Goal: Task Accomplishment & Management: Use online tool/utility

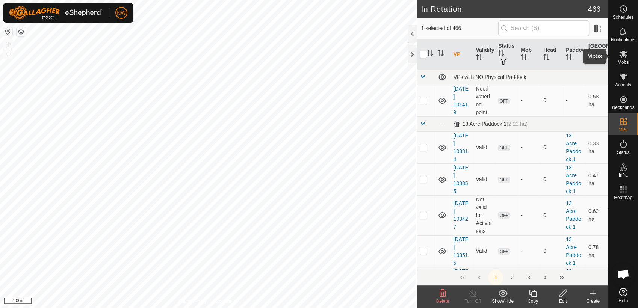
click at [625, 54] on icon at bounding box center [623, 54] width 8 height 7
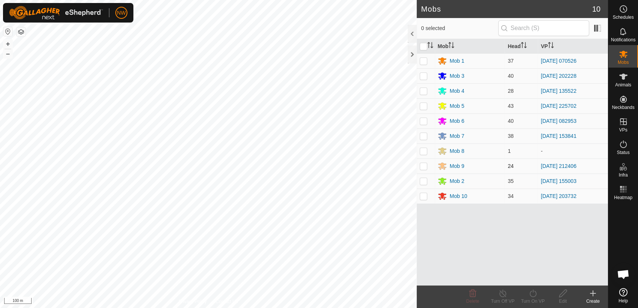
click at [425, 165] on p-checkbox at bounding box center [424, 166] width 8 height 6
checkbox input "true"
click at [502, 292] on icon at bounding box center [502, 293] width 9 height 9
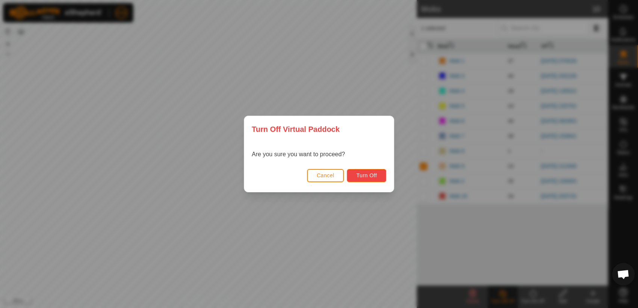
click at [381, 174] on button "Turn Off" at bounding box center [366, 175] width 39 height 13
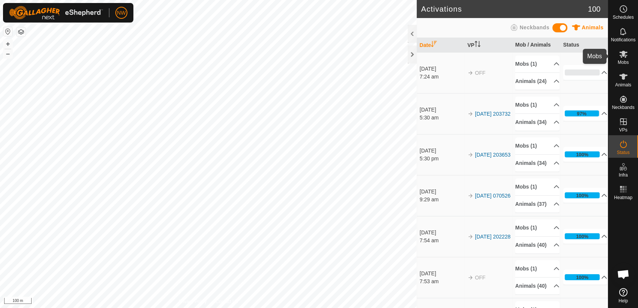
click at [625, 56] on icon at bounding box center [623, 54] width 8 height 7
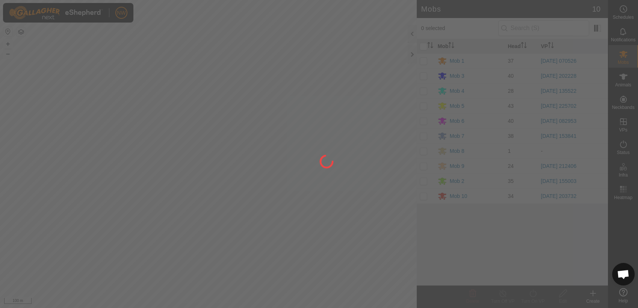
click at [422, 166] on div at bounding box center [319, 154] width 638 height 308
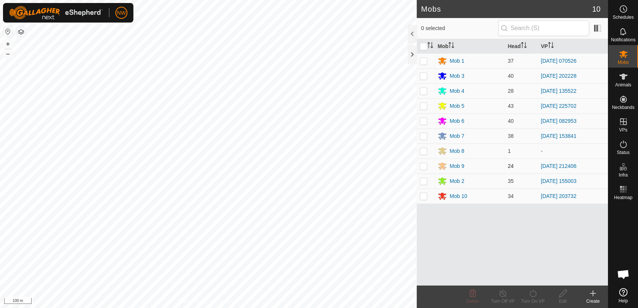
click at [423, 166] on p-checkbox at bounding box center [424, 166] width 8 height 6
checkbox input "true"
click at [534, 296] on icon at bounding box center [532, 293] width 9 height 9
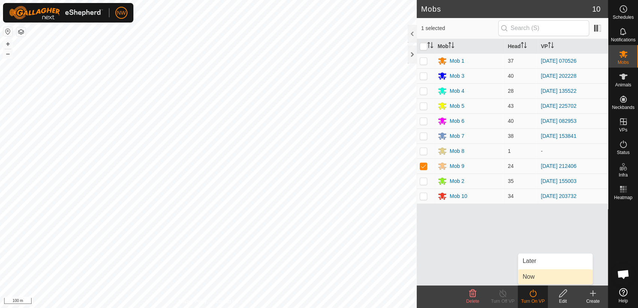
click at [529, 278] on link "Now" at bounding box center [555, 276] width 74 height 15
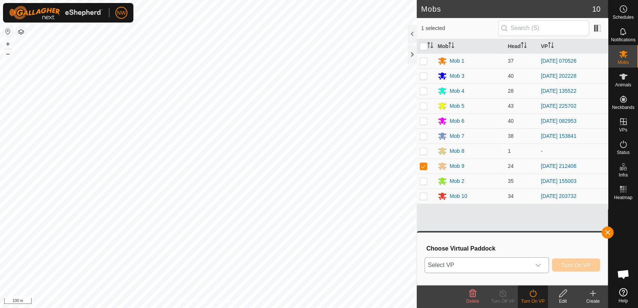
click at [539, 264] on icon "dropdown trigger" at bounding box center [538, 265] width 6 height 6
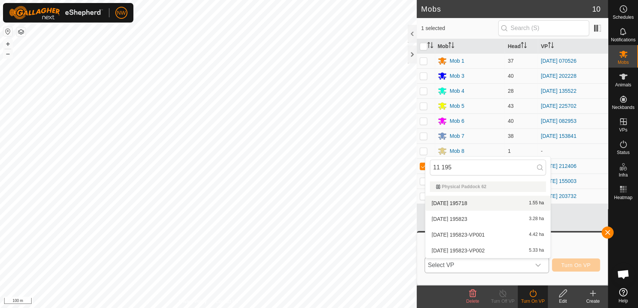
type input "11 195"
click at [461, 200] on li "[DATE] 195718 1.55 ha" at bounding box center [487, 203] width 125 height 15
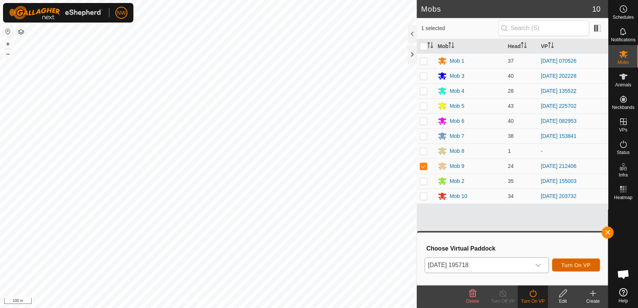
click at [581, 262] on span "Turn On VP" at bounding box center [576, 265] width 29 height 6
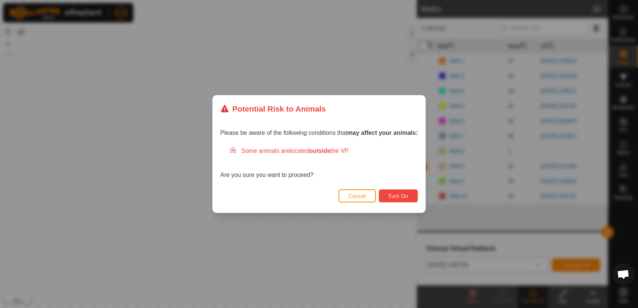
click at [397, 192] on button "Turn On" at bounding box center [398, 195] width 39 height 13
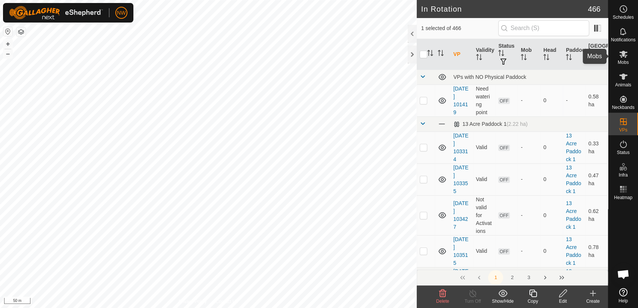
click at [624, 53] on icon at bounding box center [623, 54] width 8 height 7
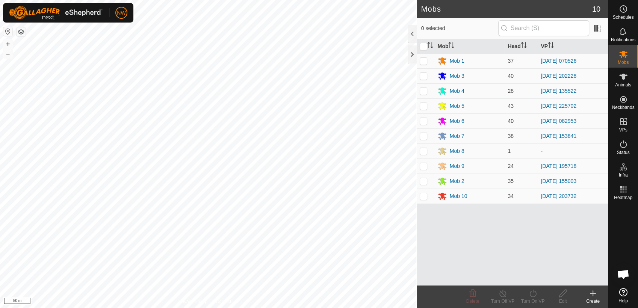
click at [426, 120] on p-checkbox at bounding box center [424, 121] width 8 height 6
checkbox input "true"
click at [502, 292] on icon at bounding box center [502, 293] width 9 height 9
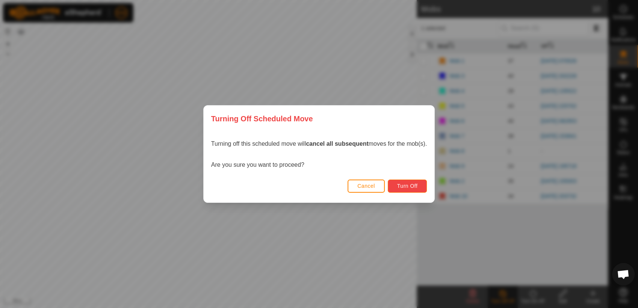
click at [405, 184] on span "Turn Off" at bounding box center [407, 186] width 21 height 6
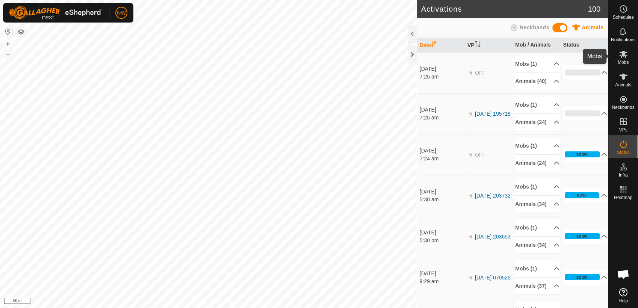
click at [625, 54] on icon at bounding box center [623, 54] width 8 height 7
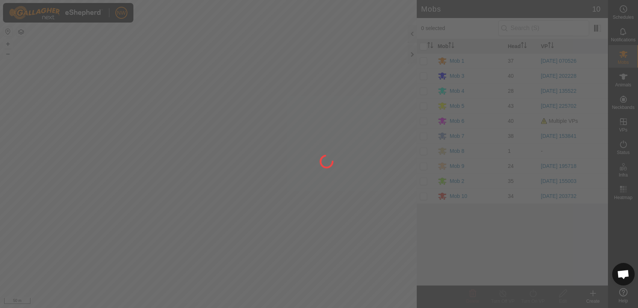
click at [425, 122] on div at bounding box center [319, 154] width 638 height 308
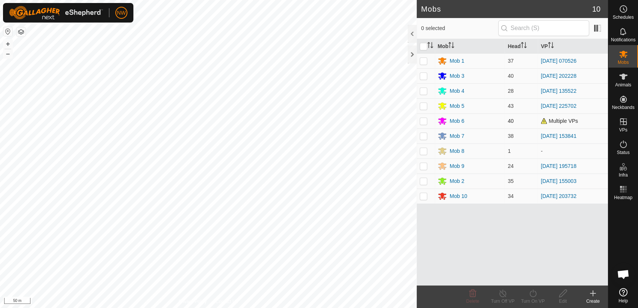
click at [425, 121] on p-checkbox at bounding box center [424, 121] width 8 height 6
checkbox input "true"
click at [532, 292] on icon at bounding box center [532, 293] width 9 height 9
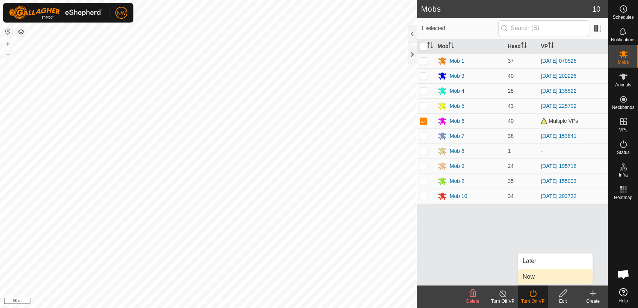
click at [534, 277] on link "Now" at bounding box center [555, 276] width 74 height 15
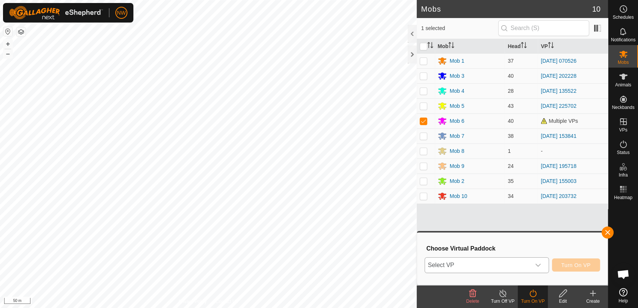
click at [540, 265] on icon "dropdown trigger" at bounding box center [538, 265] width 6 height 6
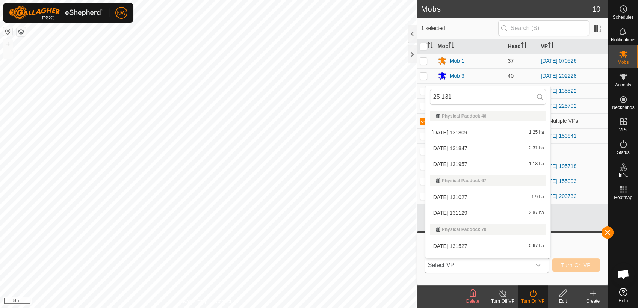
scroll to position [11, 0]
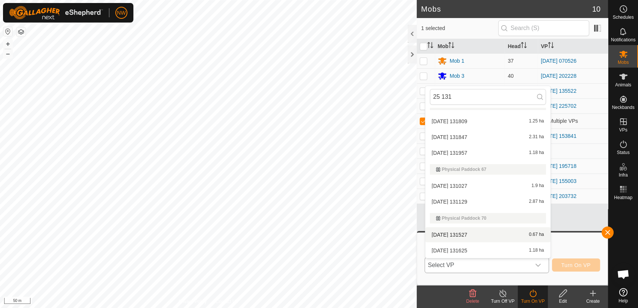
type input "25 131"
click at [467, 233] on li "[DATE] 131527 0.67 ha" at bounding box center [487, 234] width 125 height 15
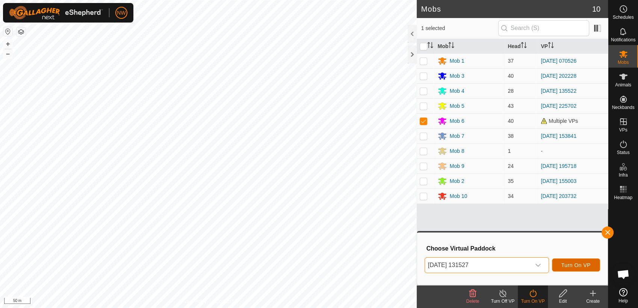
click at [579, 263] on span "Turn On VP" at bounding box center [576, 265] width 29 height 6
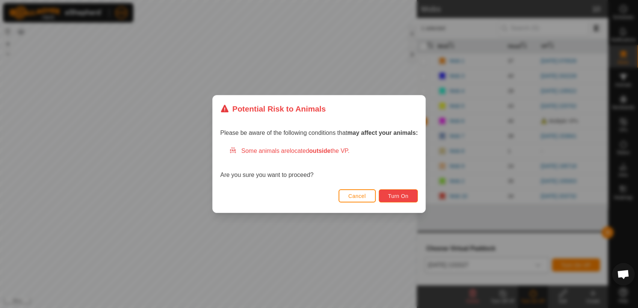
click at [403, 195] on span "Turn On" at bounding box center [398, 196] width 20 height 6
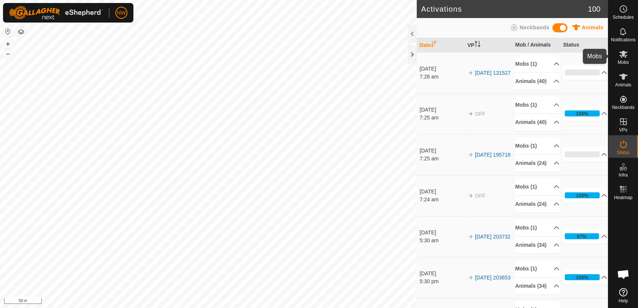
click at [624, 56] on icon at bounding box center [623, 54] width 9 height 9
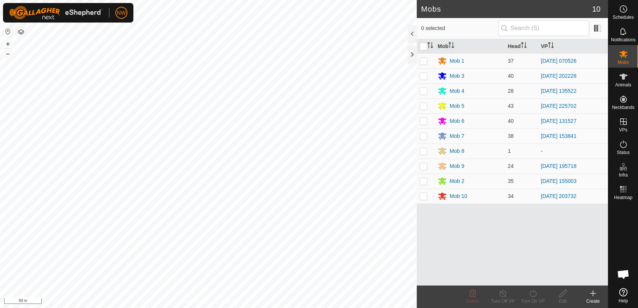
click at [424, 77] on p-checkbox at bounding box center [424, 76] width 8 height 6
checkbox input "true"
click at [535, 295] on icon at bounding box center [532, 293] width 9 height 9
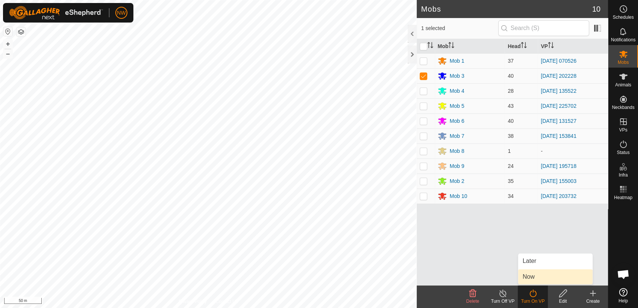
click at [533, 275] on link "Now" at bounding box center [555, 276] width 74 height 15
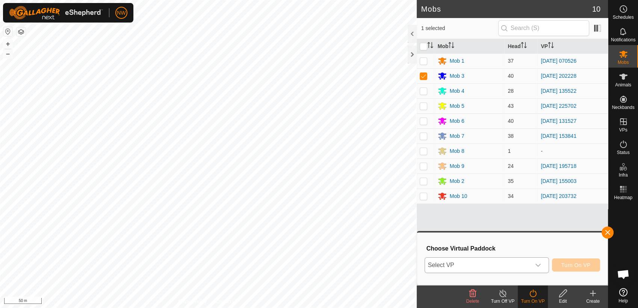
click at [539, 263] on icon "dropdown trigger" at bounding box center [538, 265] width 6 height 6
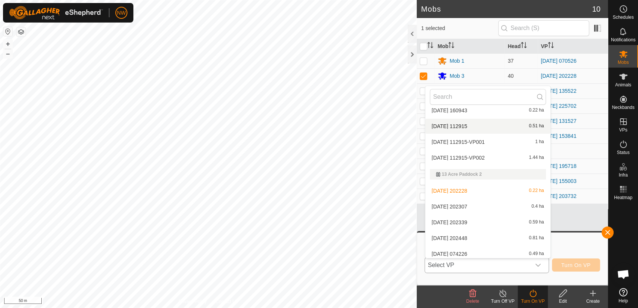
scroll to position [135, 0]
click at [459, 203] on li "[DATE] 202307 0.4 ha" at bounding box center [487, 205] width 125 height 15
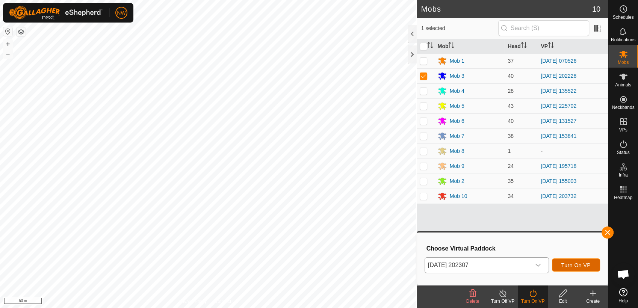
click at [570, 263] on span "Turn On VP" at bounding box center [576, 265] width 29 height 6
